Goal: Information Seeking & Learning: Learn about a topic

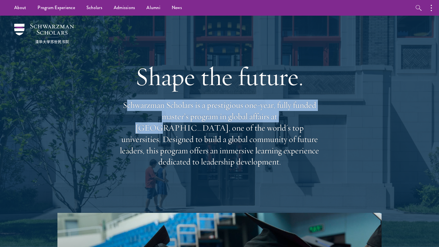
drag, startPoint x: 125, startPoint y: 112, endPoint x: 213, endPoint y: 131, distance: 89.8
click at [256, 125] on p "Schwarzman Scholars is a prestigious one-year, fully funded master’s program in…" at bounding box center [219, 134] width 205 height 68
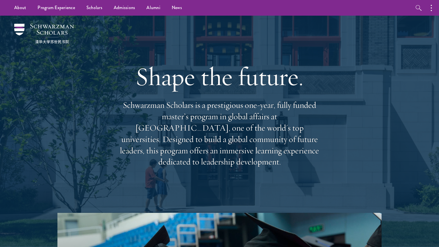
click at [199, 133] on p "Schwarzman Scholars is a prestigious one-year, fully funded master’s program in…" at bounding box center [219, 134] width 205 height 68
drag, startPoint x: 123, startPoint y: 109, endPoint x: 318, endPoint y: 154, distance: 200.0
click at [318, 154] on p "Schwarzman Scholars is a prestigious one-year, fully funded master’s program in…" at bounding box center [219, 134] width 205 height 68
copy p "Schwarzman Scholars is a prestigious one-year, fully funded master’s program in…"
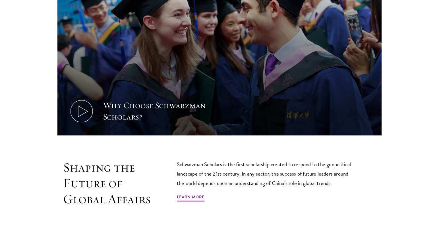
scroll to position [285, 0]
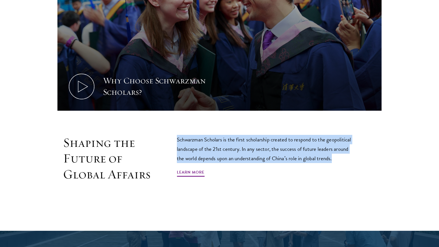
drag, startPoint x: 177, startPoint y: 139, endPoint x: 335, endPoint y: 158, distance: 159.6
click at [335, 158] on p "Schwarzman Scholars is the first scholarship created to respond to the geopolit…" at bounding box center [266, 149] width 179 height 28
copy p "Schwarzman Scholars is the first scholarship created to respond to the geopolit…"
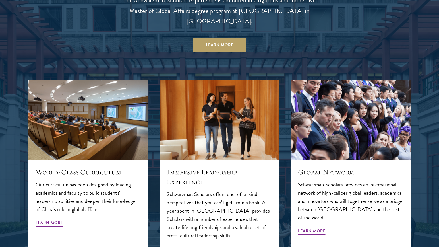
scroll to position [598, 0]
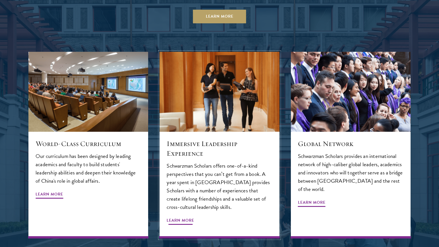
click at [173, 139] on h5 "Immersive Leadership Experience" at bounding box center [220, 148] width 106 height 19
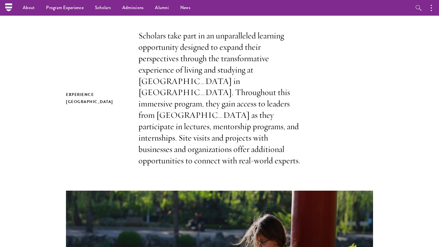
scroll to position [142, 0]
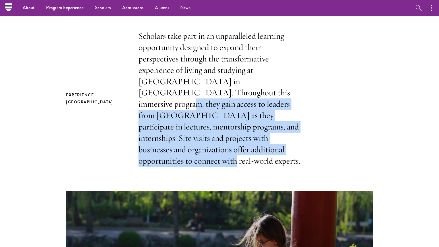
drag, startPoint x: 186, startPoint y: 93, endPoint x: 273, endPoint y: 145, distance: 101.5
click at [273, 145] on p "Scholars take part in an unparalleled learning opportunity designed to expand t…" at bounding box center [220, 98] width 162 height 136
copy p "gain access to leaders from China as they participate in lectures, mentorship p…"
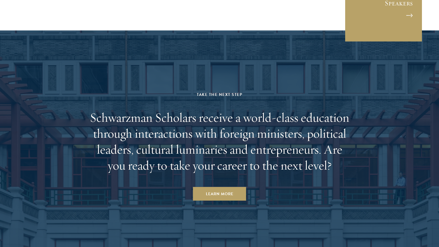
scroll to position [2166, 0]
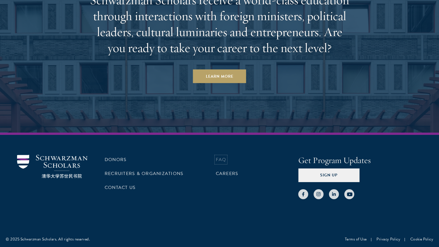
click at [221, 156] on link "FAQ" at bounding box center [221, 159] width 11 height 7
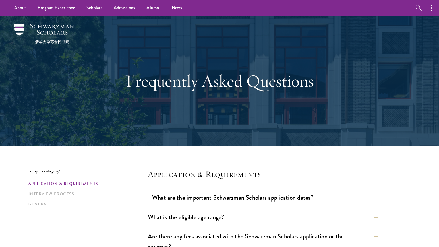
click at [222, 194] on button "What are the important Schwarzman Scholars application dates?" at bounding box center [267, 197] width 230 height 13
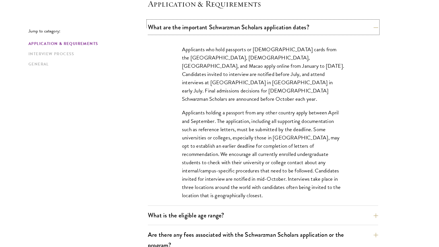
scroll to position [171, 0]
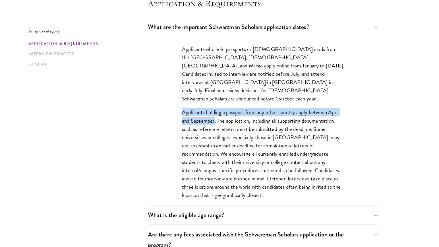
drag, startPoint x: 182, startPoint y: 104, endPoint x: 214, endPoint y: 112, distance: 32.8
click at [214, 112] on p "Applicants holding a passport from any other country apply between April and Se…" at bounding box center [263, 153] width 162 height 91
copy p "Applicants holding a passport from any other country apply between April and Se…"
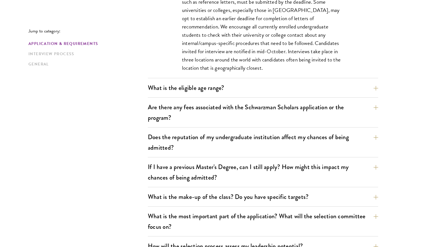
scroll to position [313, 0]
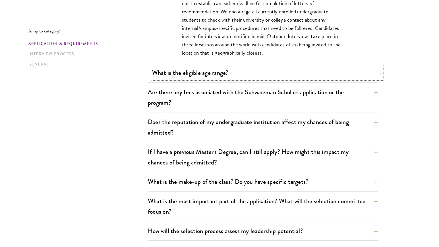
click at [207, 71] on button "What is the eligible age range?" at bounding box center [267, 72] width 230 height 13
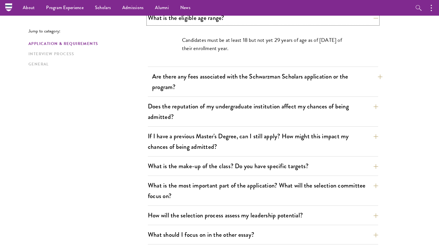
scroll to position [171, 0]
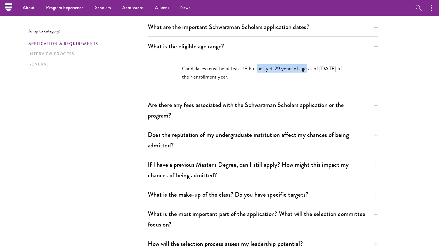
drag, startPoint x: 258, startPoint y: 67, endPoint x: 307, endPoint y: 69, distance: 49.3
click at [307, 69] on p "Candidates must be at least 18 but not yet 29 years of age as of August 1 of th…" at bounding box center [263, 72] width 162 height 17
copy p "not yet 29 years of age"
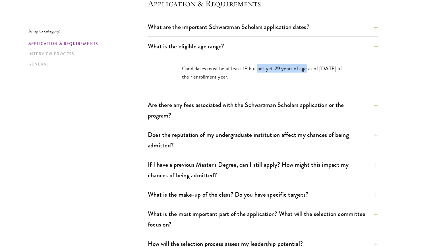
scroll to position [199, 0]
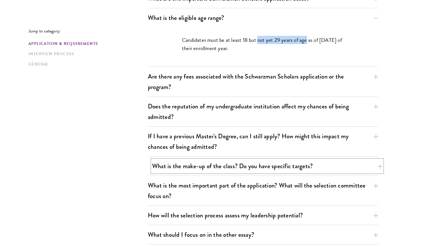
click at [293, 162] on button "What is the make-up of the class? Do you have specific targets?" at bounding box center [267, 166] width 230 height 13
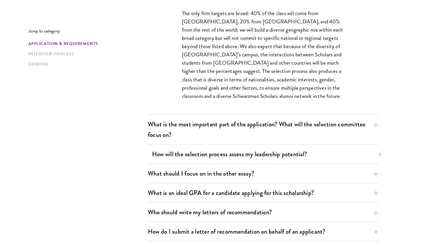
scroll to position [341, 0]
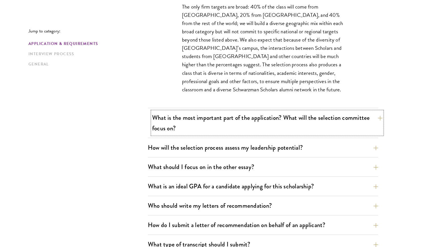
click at [259, 118] on button "What is the most important part of the application? What will the selection com…" at bounding box center [267, 122] width 230 height 23
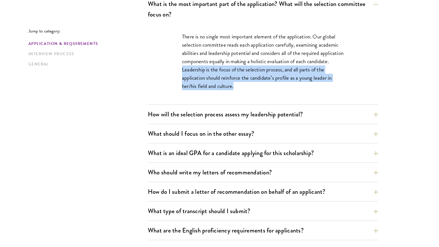
drag, startPoint x: 207, startPoint y: 69, endPoint x: 234, endPoint y: 87, distance: 32.5
click at [234, 87] on p "There is no single most important element of the application. Our global select…" at bounding box center [263, 61] width 162 height 58
copy p "Leadership is the focus of the selection process, and all parts of the applicat…"
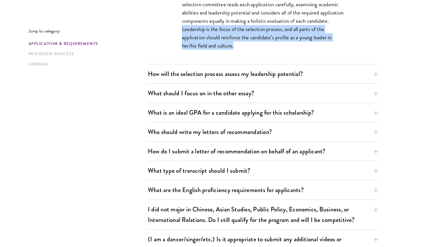
scroll to position [484, 0]
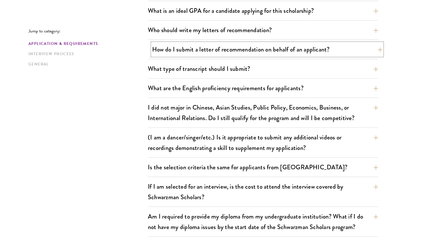
click at [243, 48] on button "How do I submit a letter of recommendation on behalf of an applicant?" at bounding box center [267, 49] width 230 height 13
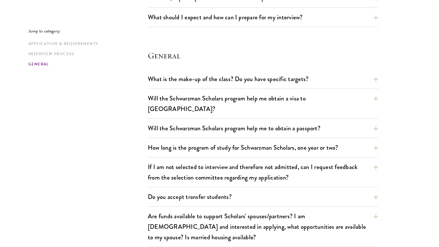
scroll to position [915, 0]
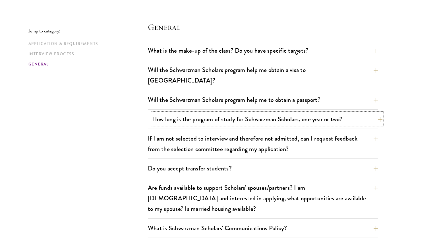
click at [171, 113] on button "How long is the program of study for Schwarzman Scholars, one year or two?" at bounding box center [267, 119] width 230 height 13
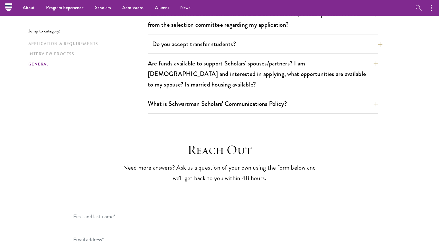
scroll to position [944, 0]
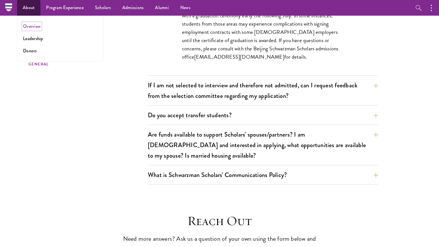
click at [32, 25] on link "Overview" at bounding box center [32, 26] width 18 height 7
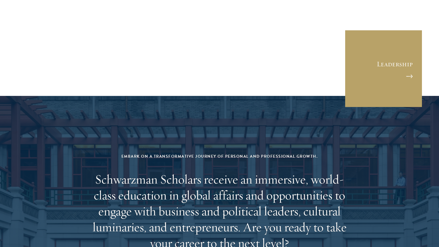
scroll to position [2359, 0]
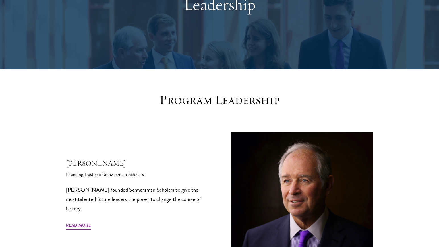
scroll to position [85, 0]
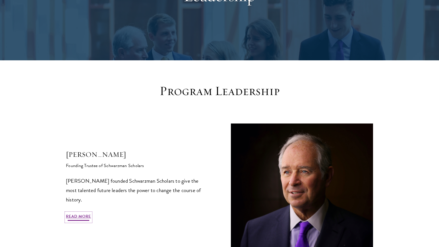
click at [90, 218] on link "Read More" at bounding box center [78, 217] width 25 height 9
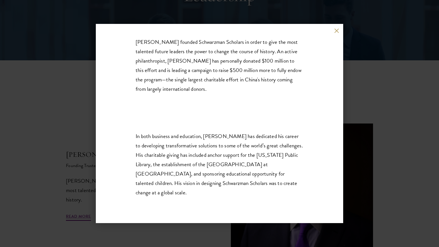
scroll to position [95, 0]
click at [338, 31] on button at bounding box center [336, 30] width 5 height 5
